Goal: Use online tool/utility: Utilize a website feature to perform a specific function

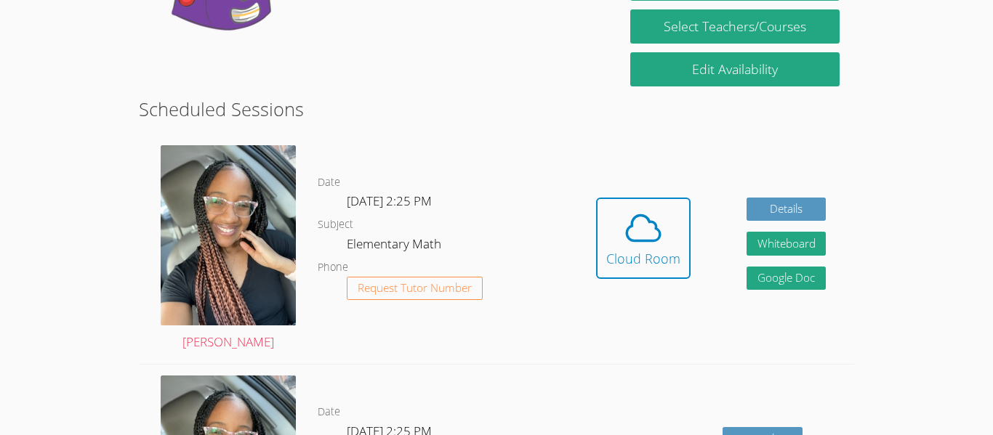
scroll to position [320, 0]
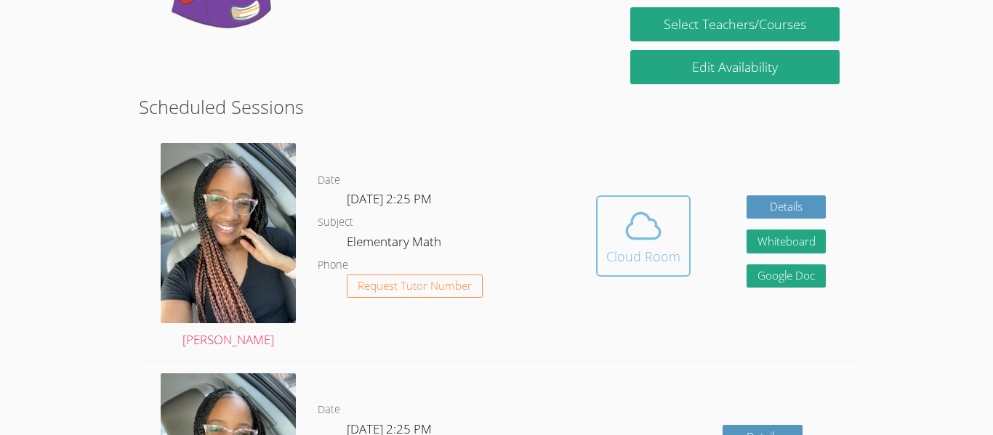
click at [657, 270] on button "Cloud Room" at bounding box center [643, 236] width 94 height 81
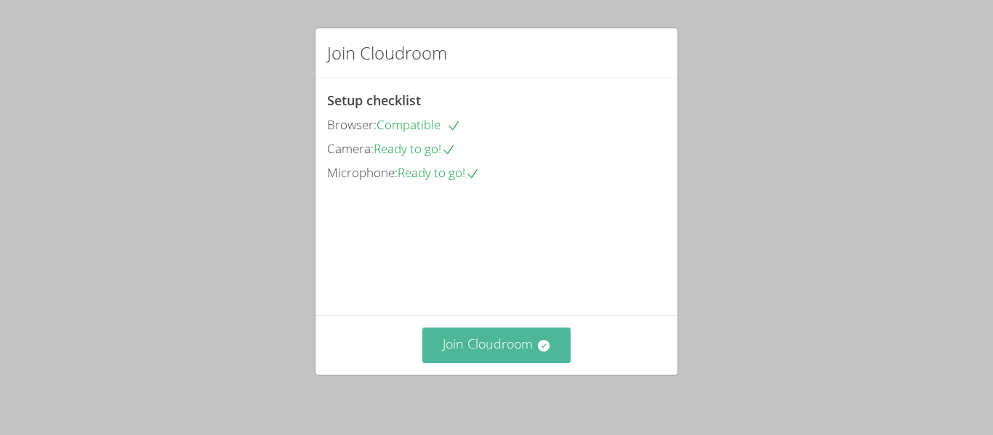
click at [478, 353] on button "Join Cloudroom" at bounding box center [496, 346] width 149 height 36
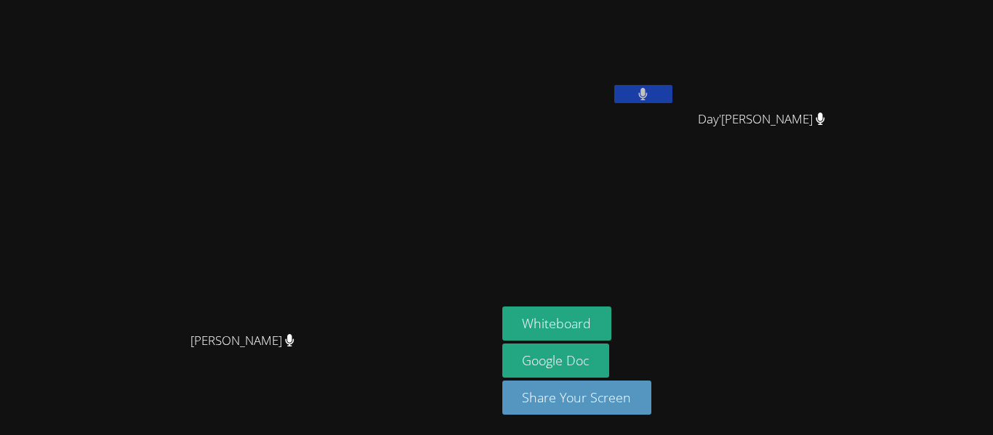
click at [357, 283] on video at bounding box center [248, 188] width 218 height 273
click at [357, 288] on video at bounding box center [248, 188] width 218 height 273
click at [648, 94] on icon at bounding box center [643, 94] width 9 height 12
click at [651, 95] on icon at bounding box center [642, 94] width 15 height 12
click at [672, 96] on button at bounding box center [643, 94] width 58 height 18
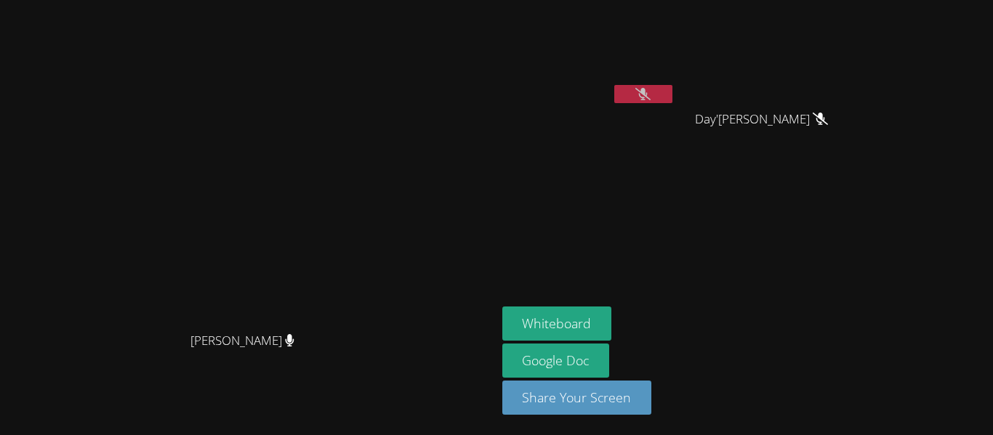
click at [672, 96] on button at bounding box center [643, 94] width 58 height 18
click at [672, 92] on button at bounding box center [643, 94] width 58 height 18
click at [357, 269] on video at bounding box center [248, 188] width 218 height 273
